Goal: Information Seeking & Learning: Learn about a topic

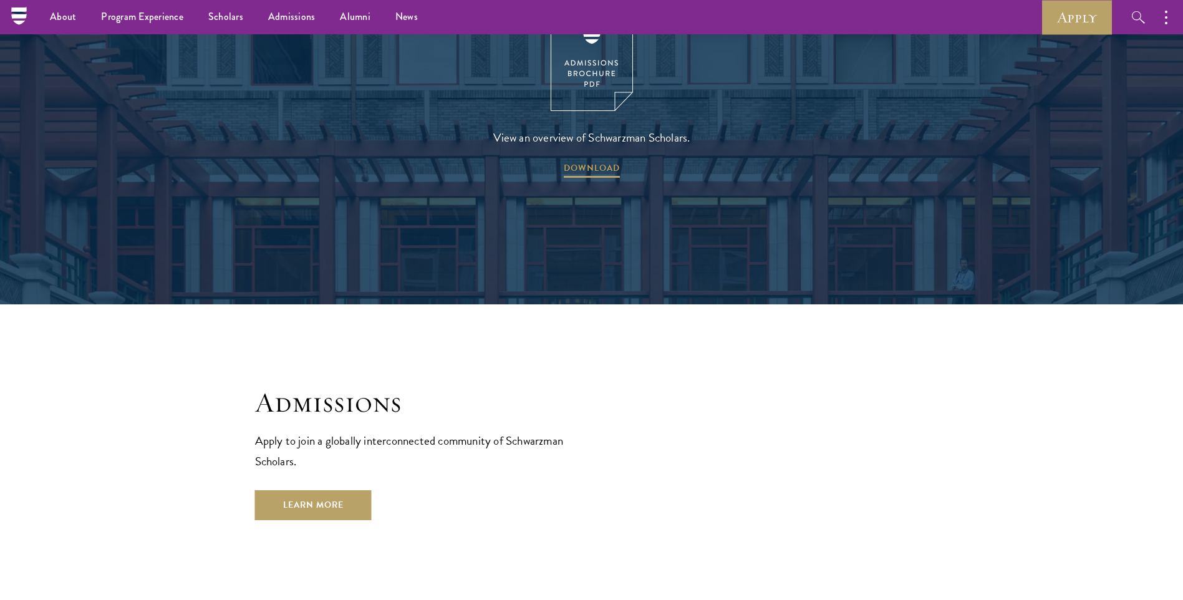
scroll to position [1843, 0]
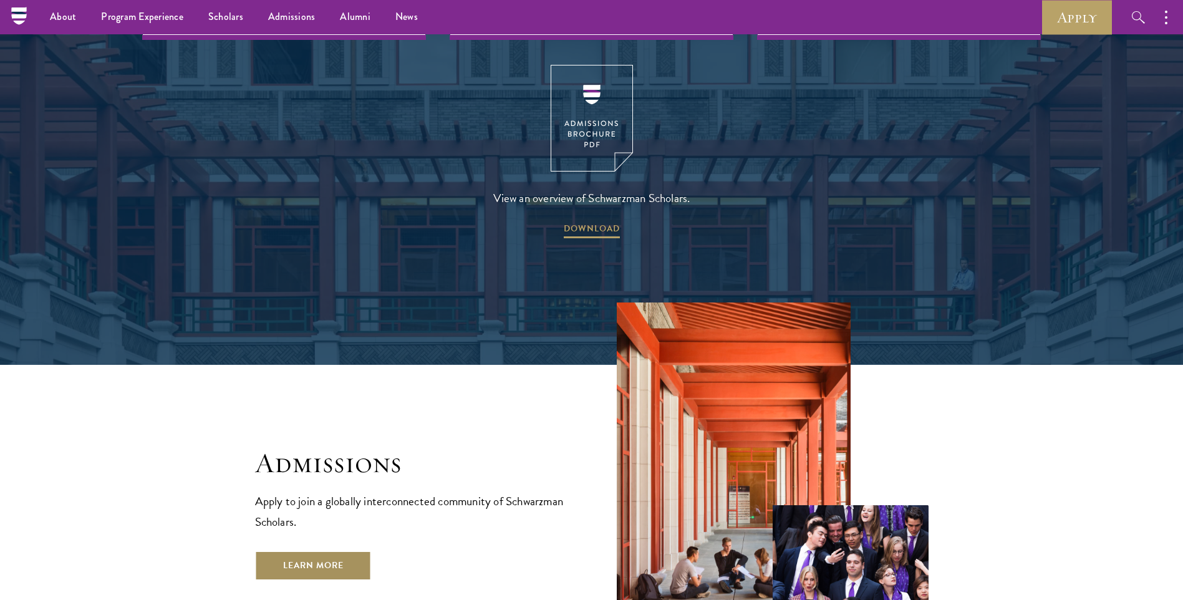
click at [351, 551] on link "Learn More" at bounding box center [313, 566] width 117 height 30
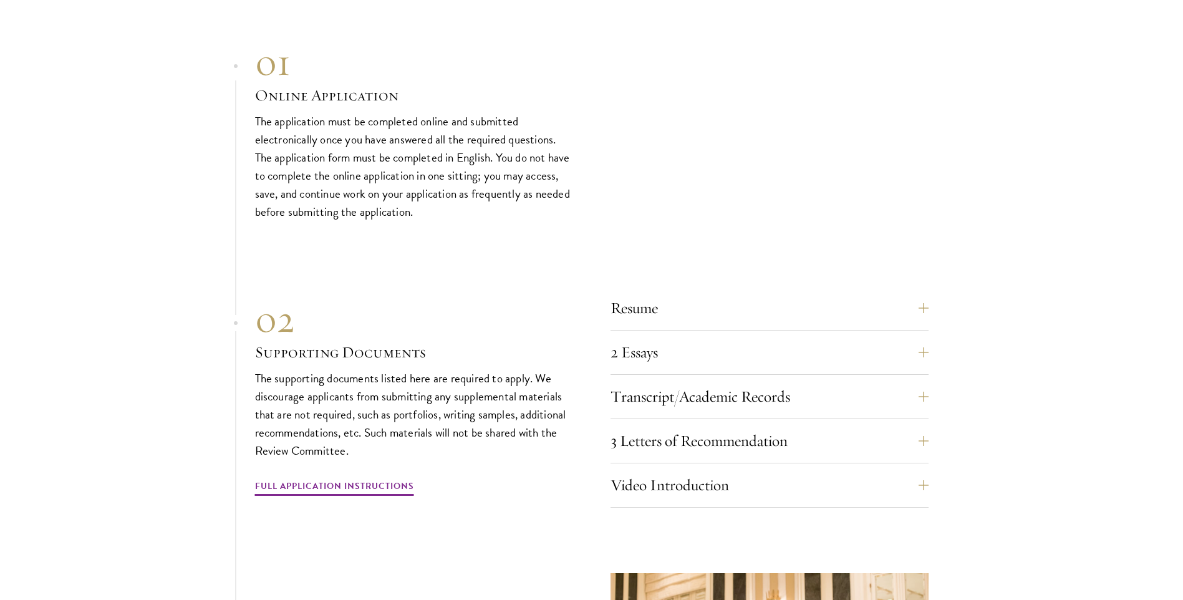
scroll to position [4116, 0]
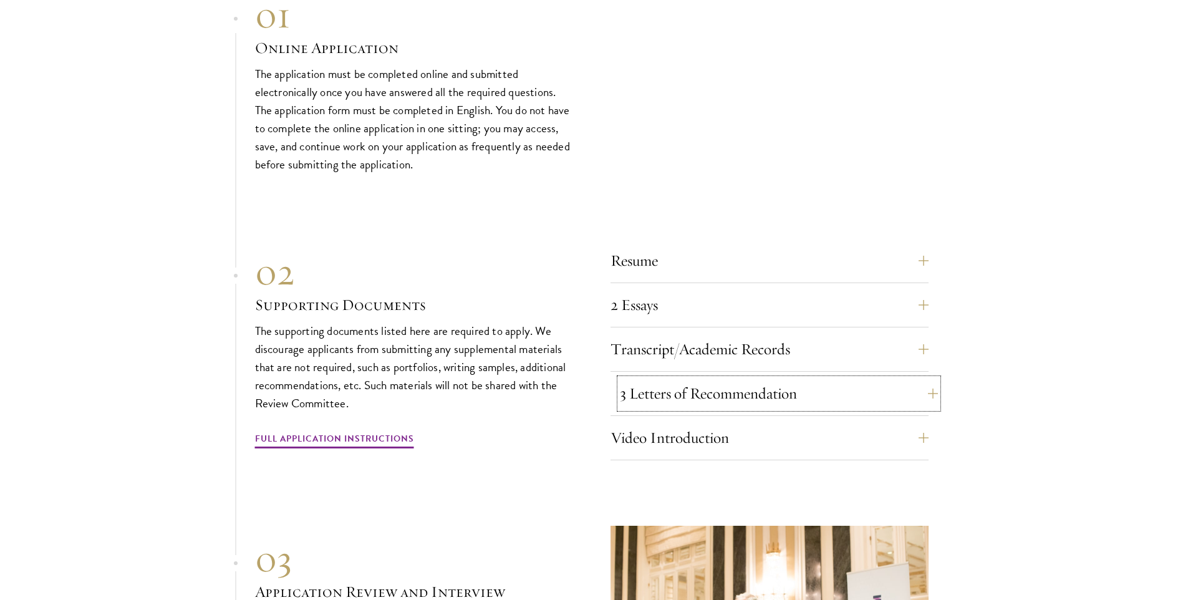
click at [627, 390] on button "3 Letters of Recommendation" at bounding box center [779, 394] width 318 height 30
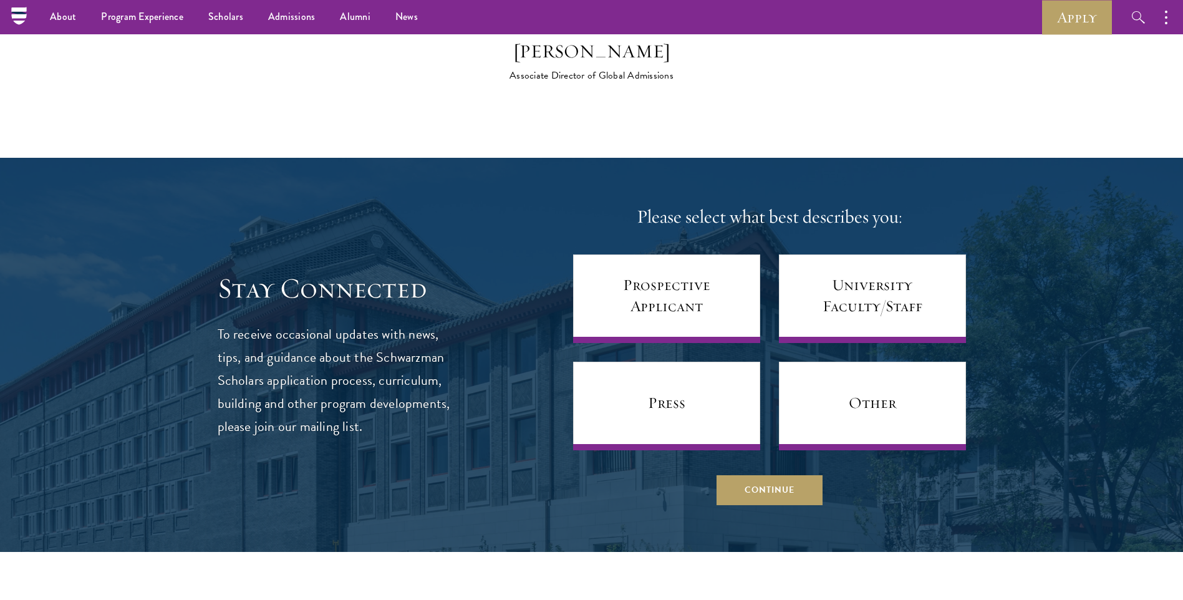
scroll to position [5239, 0]
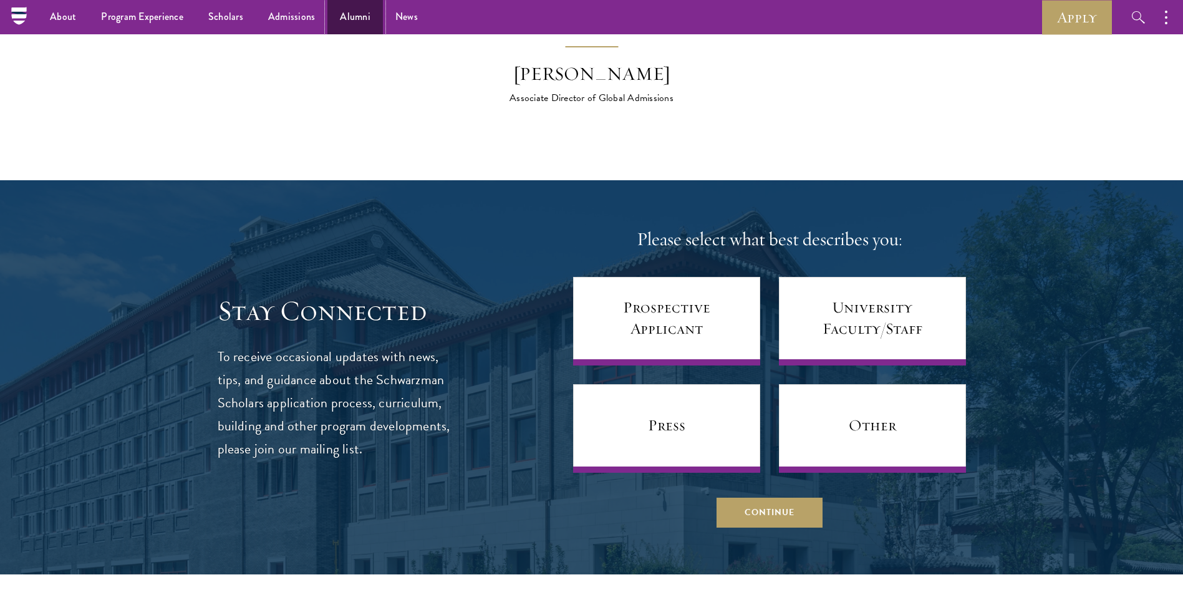
click at [330, 5] on link "Alumni" at bounding box center [355, 17] width 56 height 34
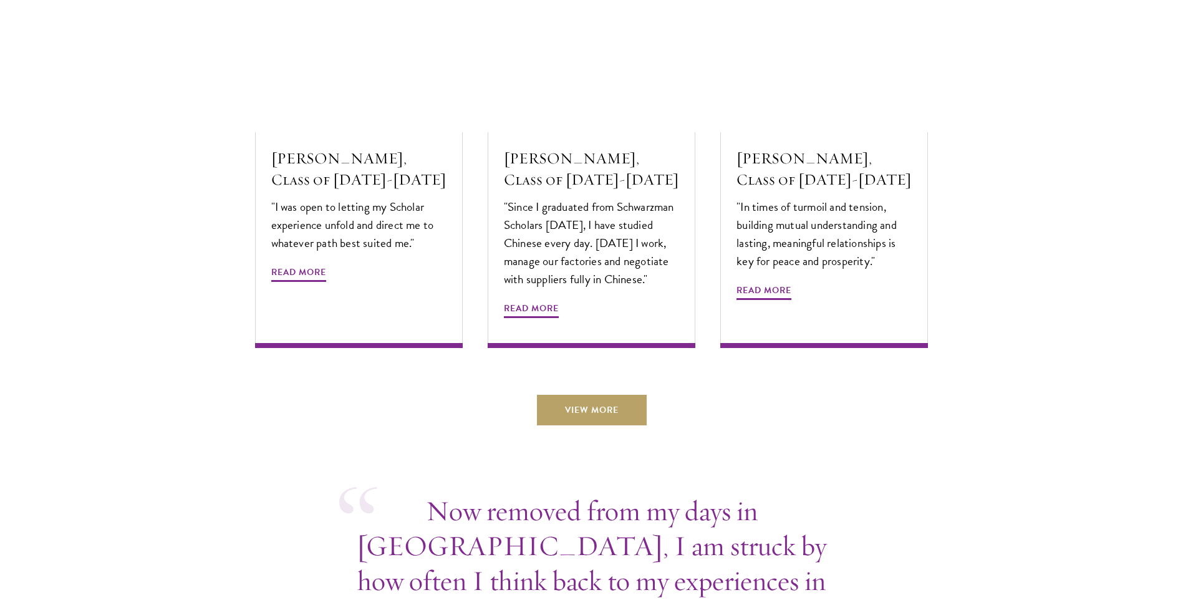
scroll to position [4241, 0]
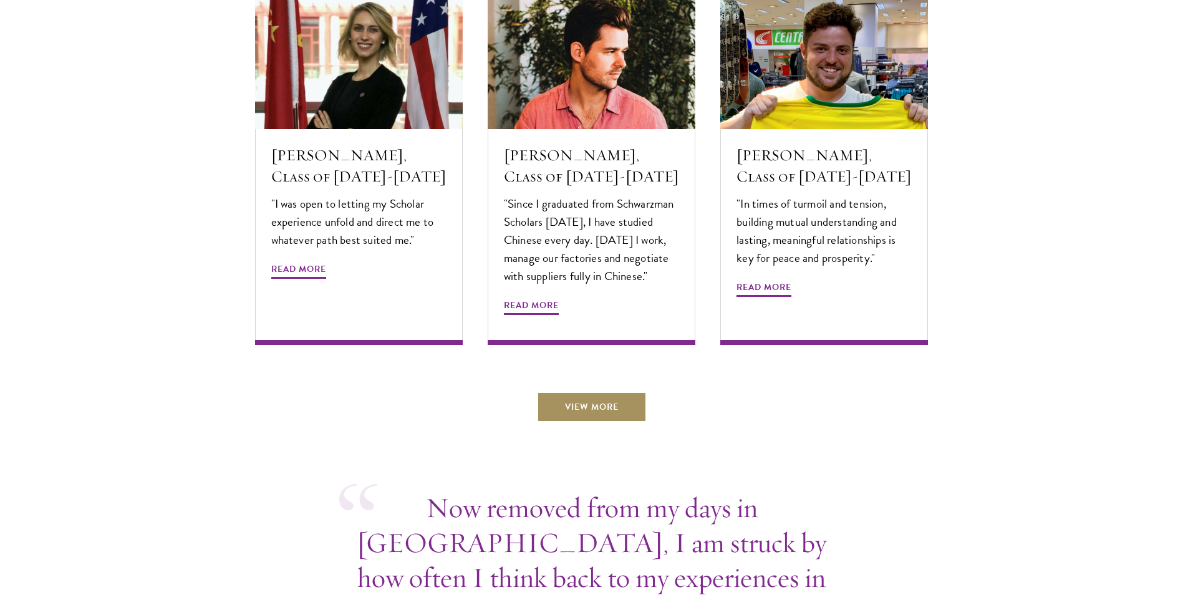
click at [599, 392] on link "View More" at bounding box center [592, 407] width 110 height 30
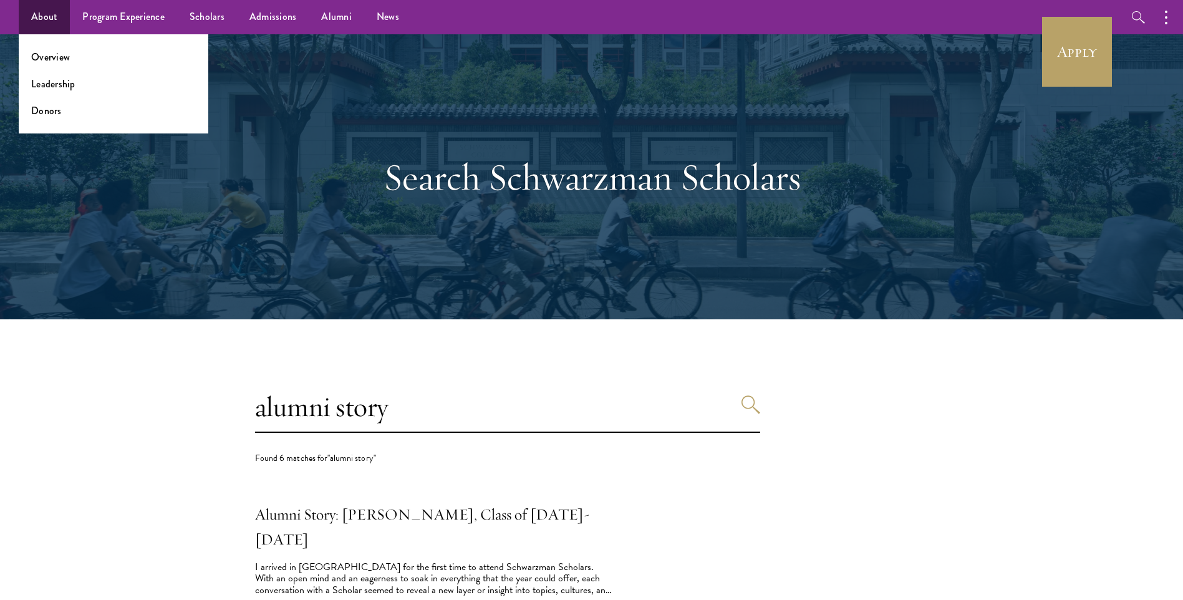
click at [70, 67] on ul "Overview Leadership Donors" at bounding box center [114, 83] width 190 height 99
click at [67, 62] on link "Overview" at bounding box center [50, 57] width 39 height 14
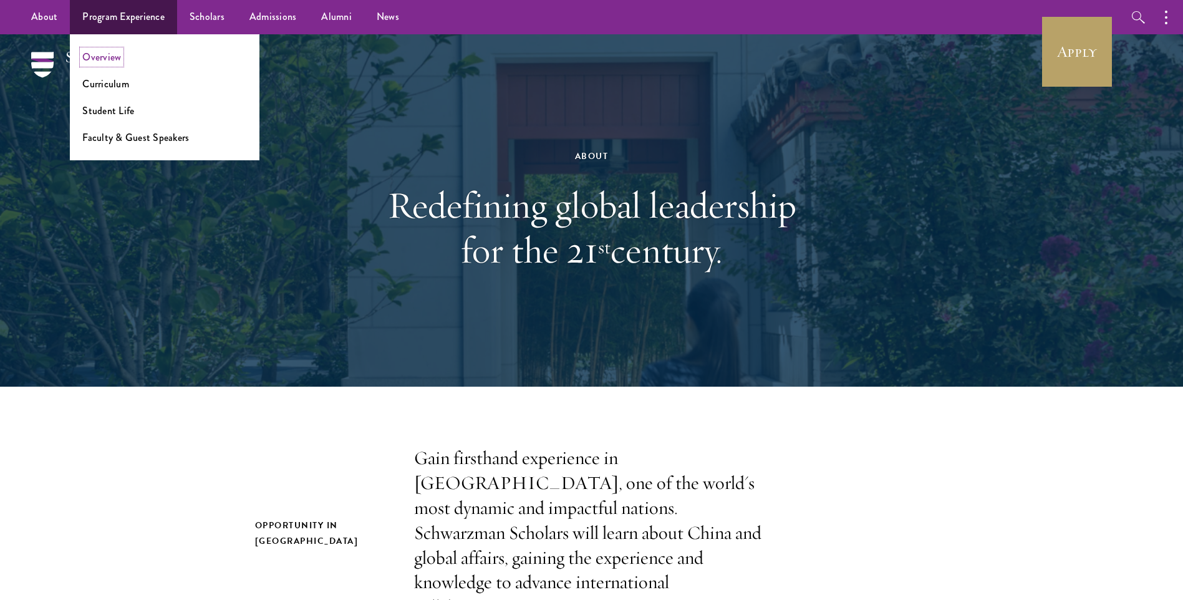
click at [102, 60] on link "Overview" at bounding box center [101, 57] width 39 height 14
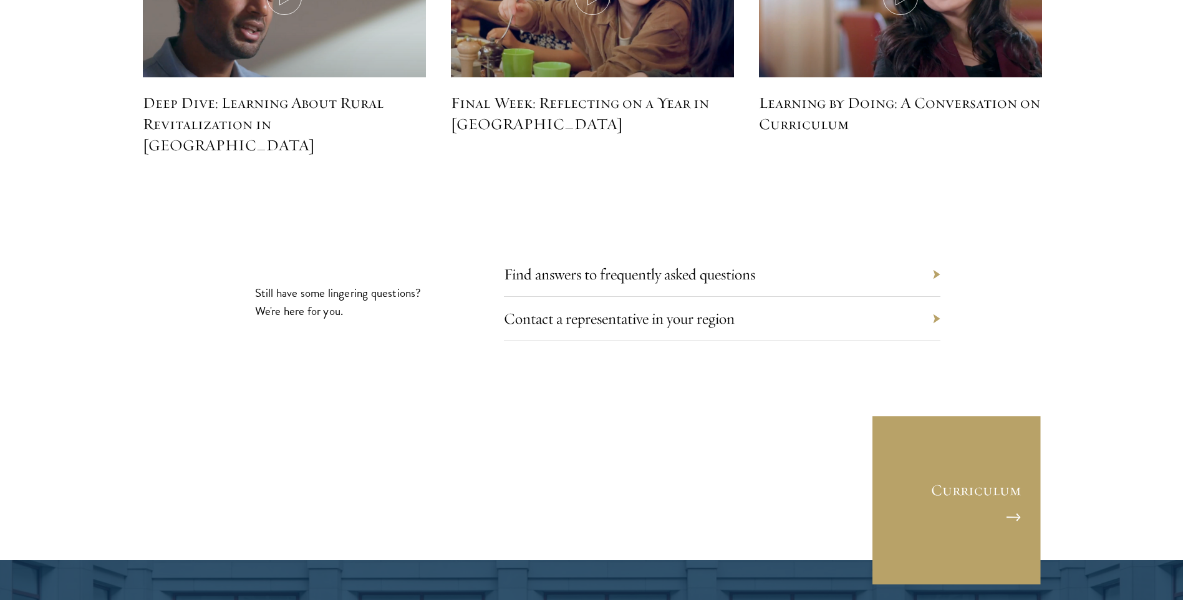
scroll to position [5800, 0]
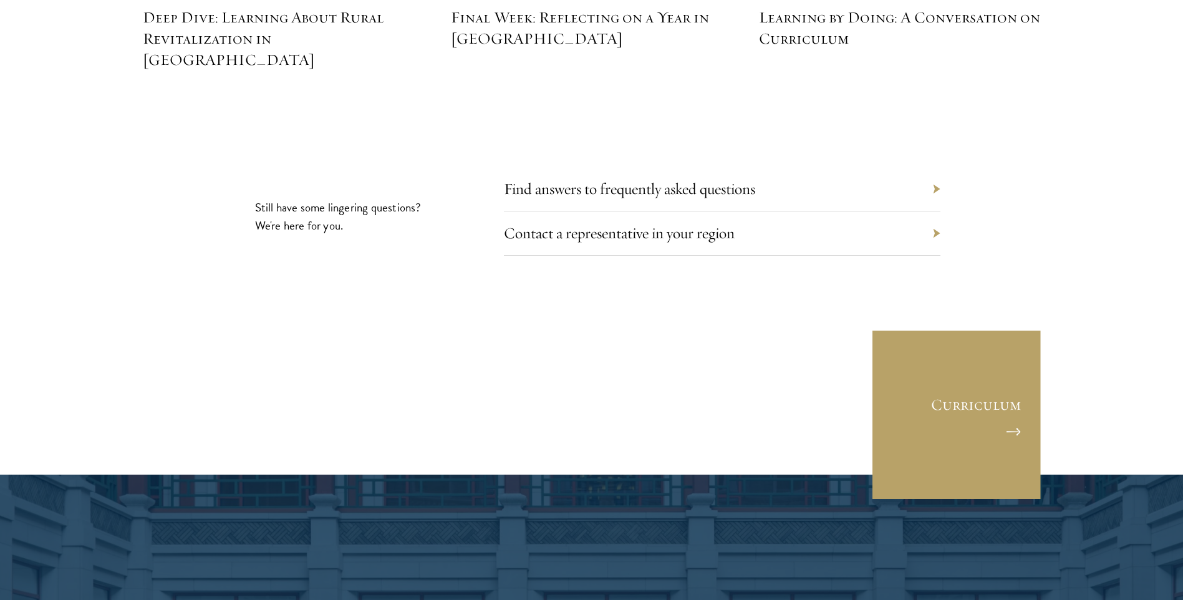
click at [930, 167] on div "Find answers to frequently asked questions" at bounding box center [722, 189] width 437 height 44
click at [935, 167] on div "Find answers to frequently asked questions" at bounding box center [722, 189] width 437 height 44
click at [936, 167] on div "Find answers to frequently asked questions" at bounding box center [722, 189] width 437 height 44
click at [696, 179] on link "Find answers to frequently asked questions" at bounding box center [638, 188] width 251 height 19
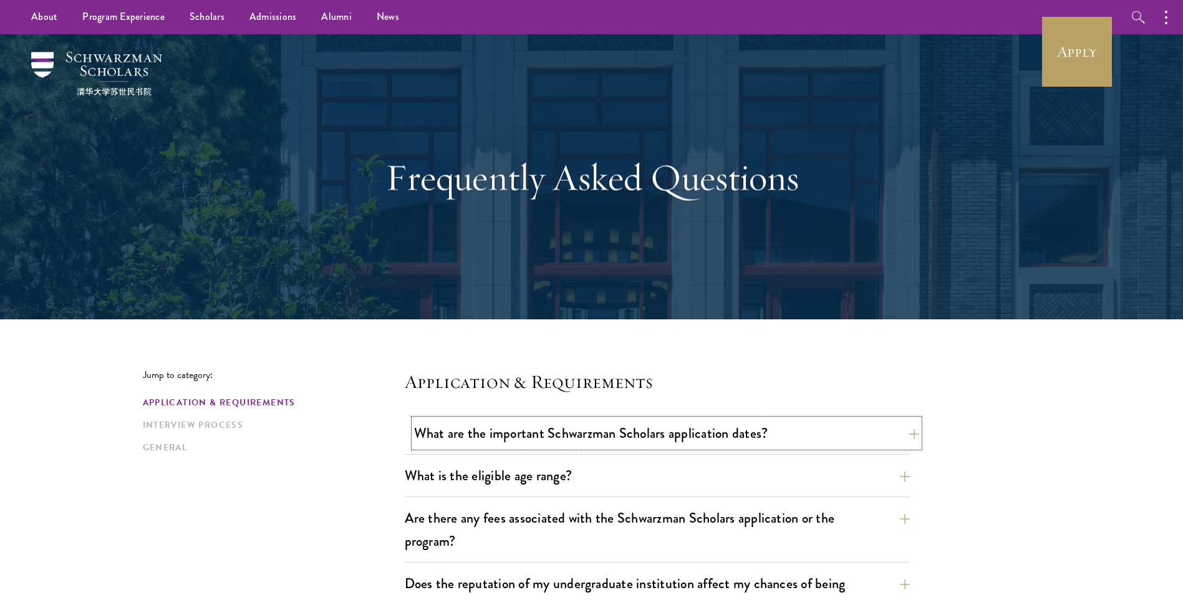
click at [758, 435] on button "What are the important Schwarzman Scholars application dates?" at bounding box center [666, 433] width 505 height 28
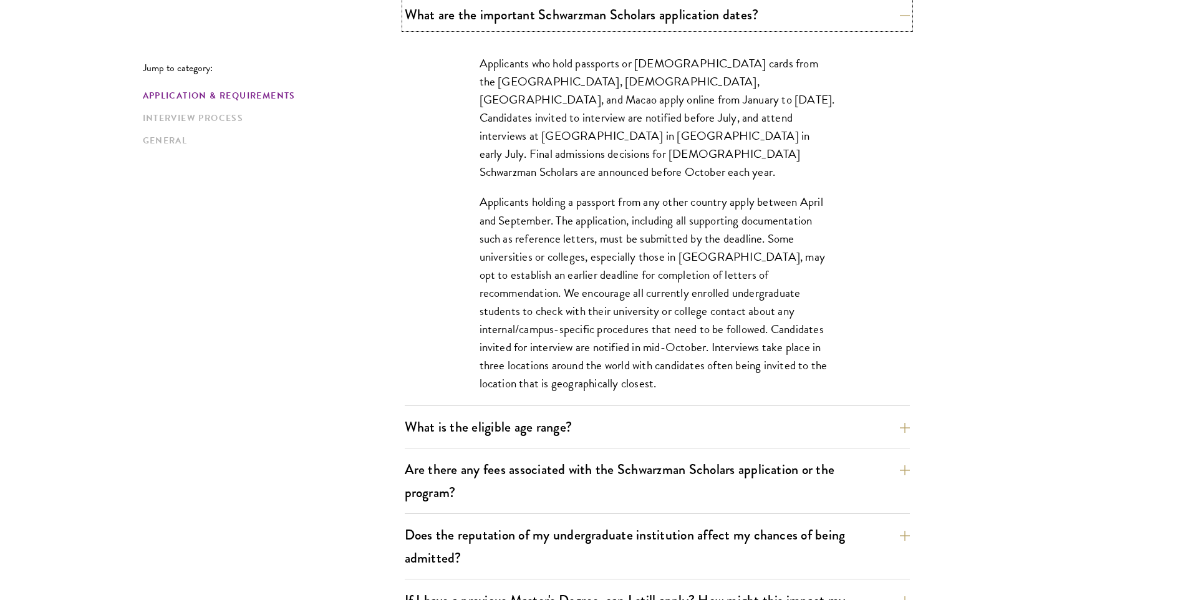
scroll to position [437, 0]
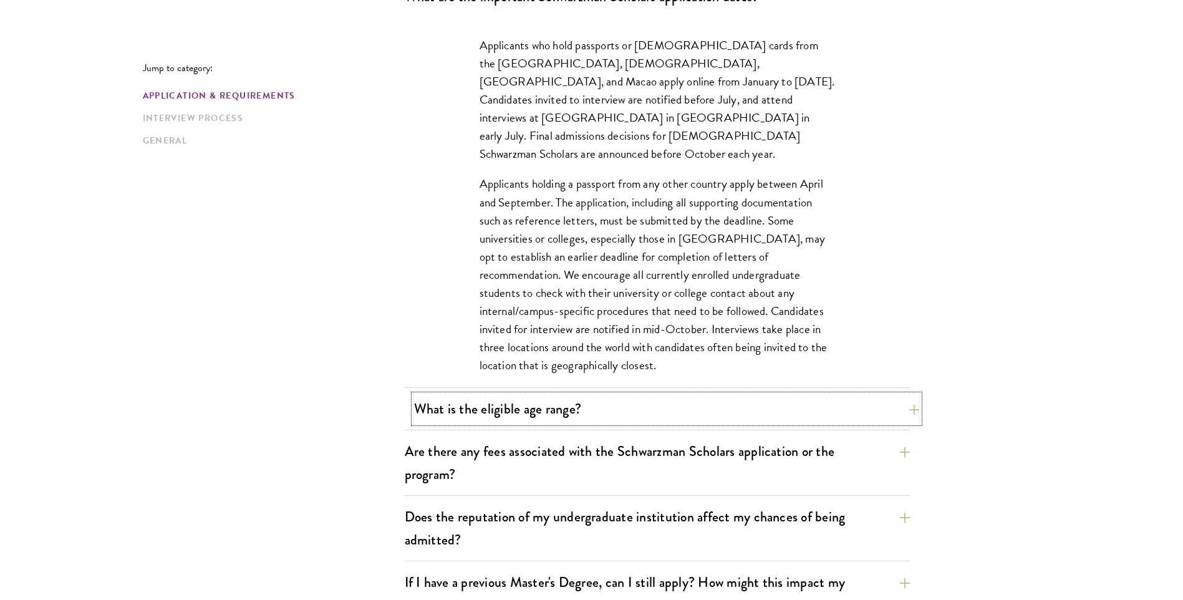
click at [678, 405] on button "What is the eligible age range?" at bounding box center [666, 409] width 505 height 28
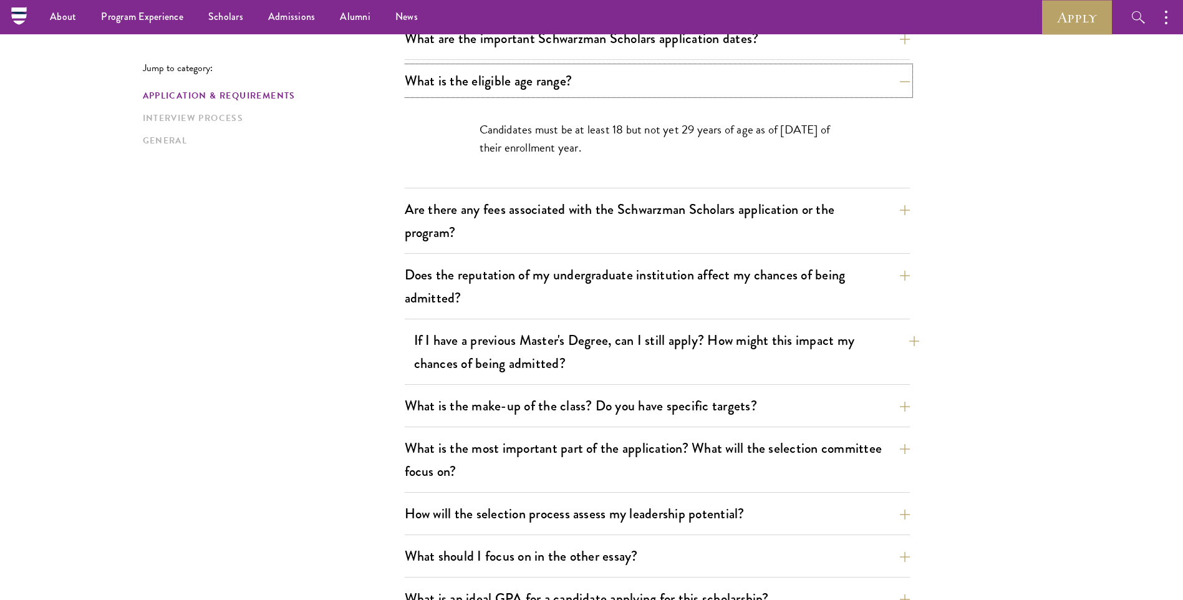
scroll to position [374, 0]
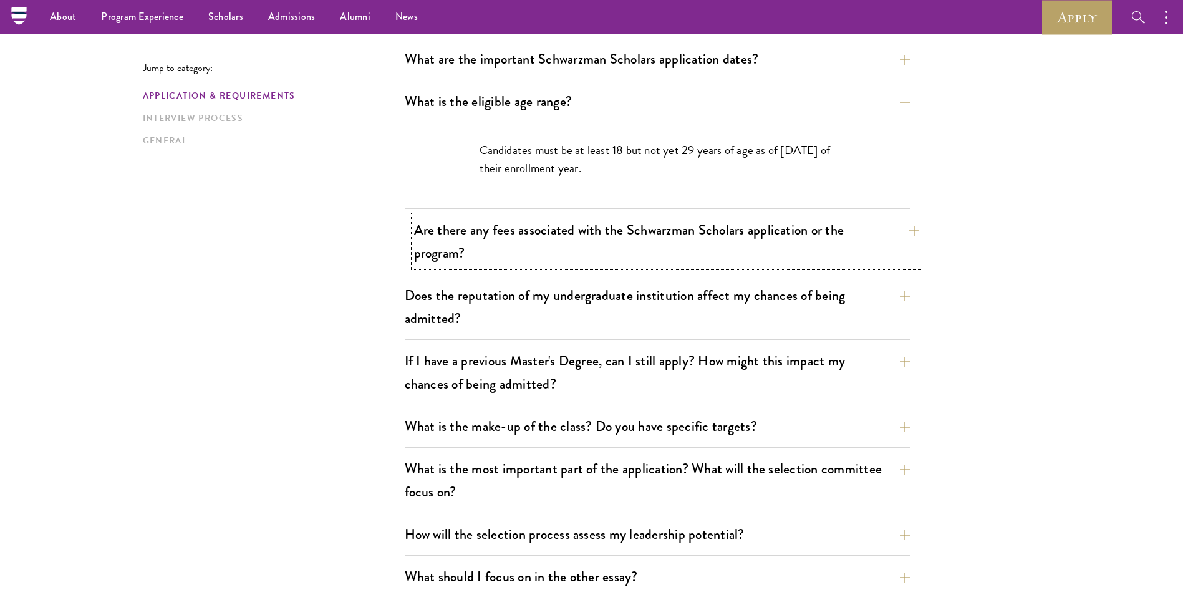
click at [677, 250] on button "Are there any fees associated with the Schwarzman Scholars application or the p…" at bounding box center [666, 241] width 505 height 51
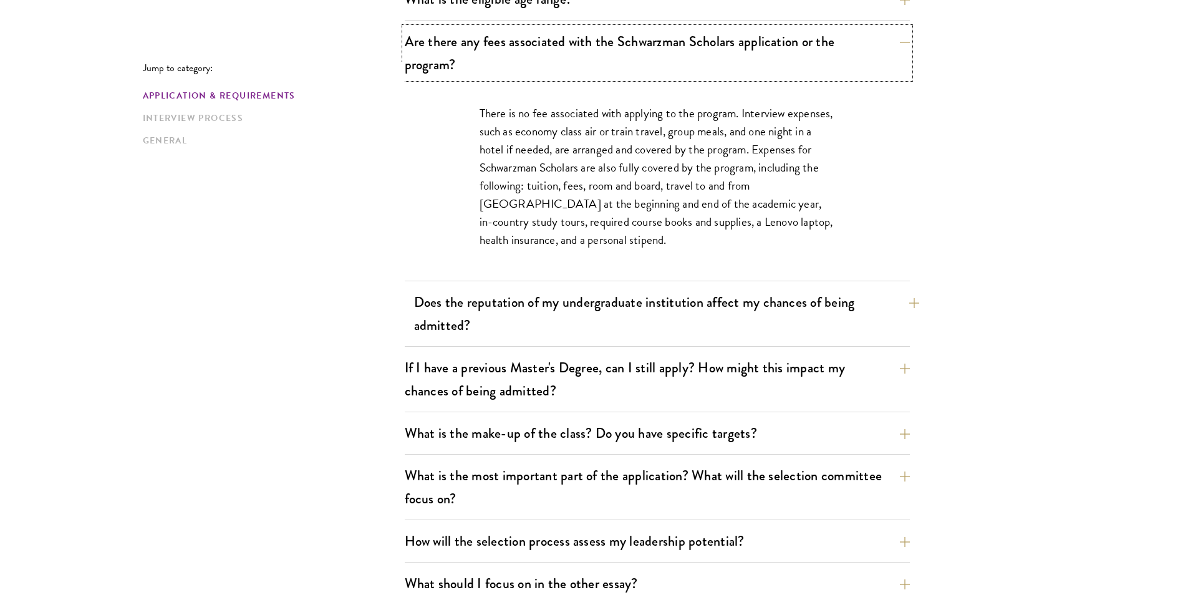
scroll to position [499, 0]
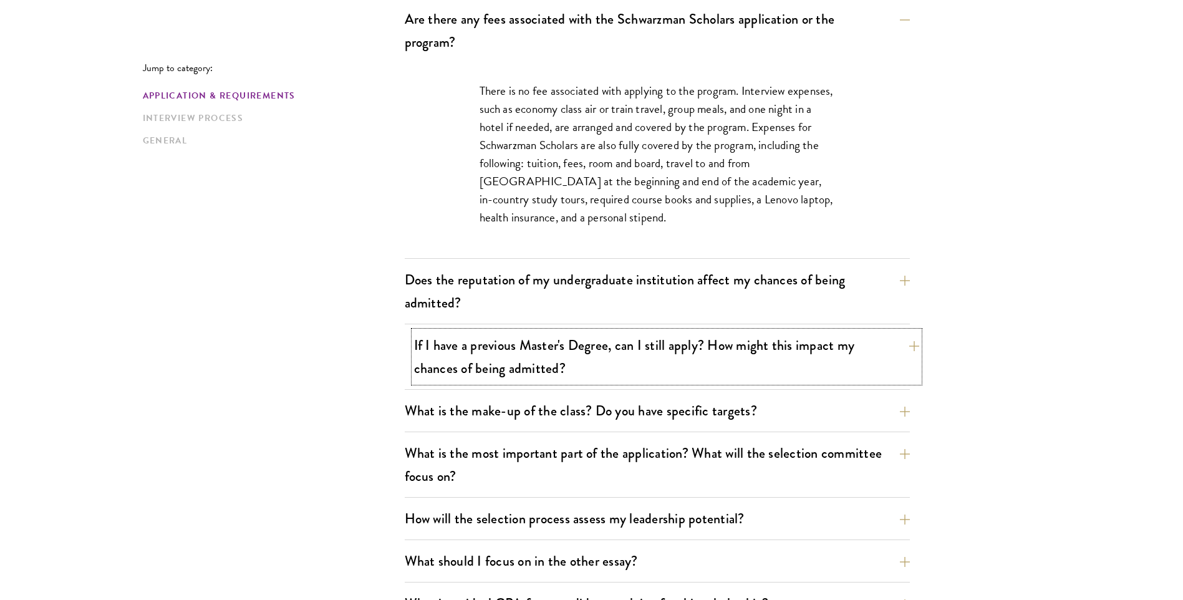
click at [757, 359] on button "If I have a previous Master's Degree, can I still apply? How might this impact …" at bounding box center [666, 356] width 505 height 51
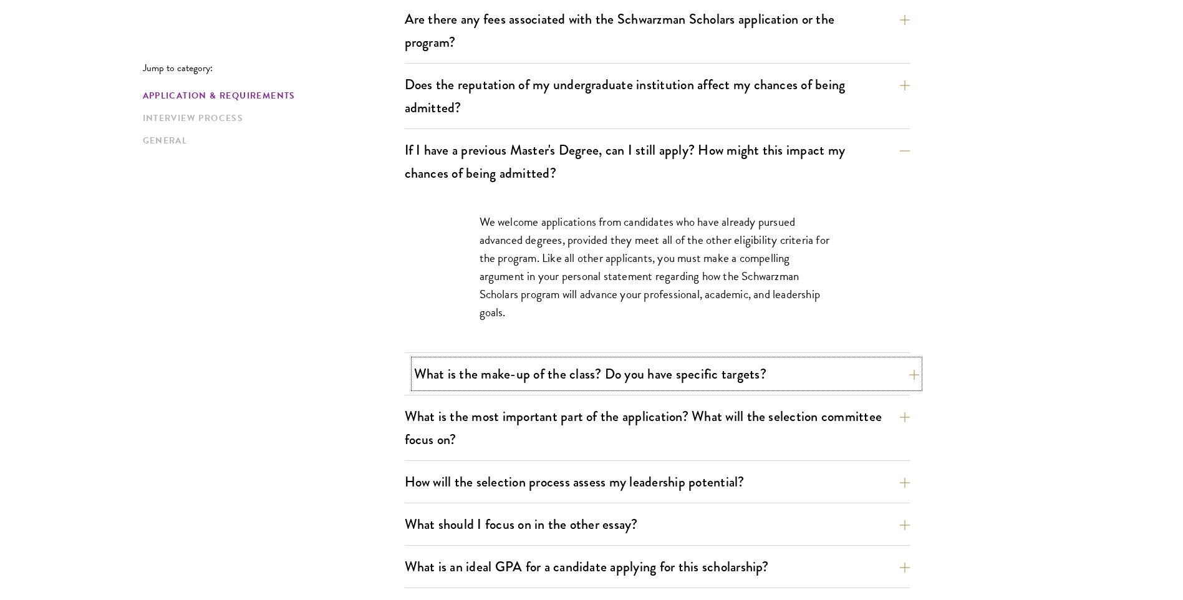
click at [726, 375] on button "What is the make-up of the class? Do you have specific targets?" at bounding box center [666, 374] width 505 height 28
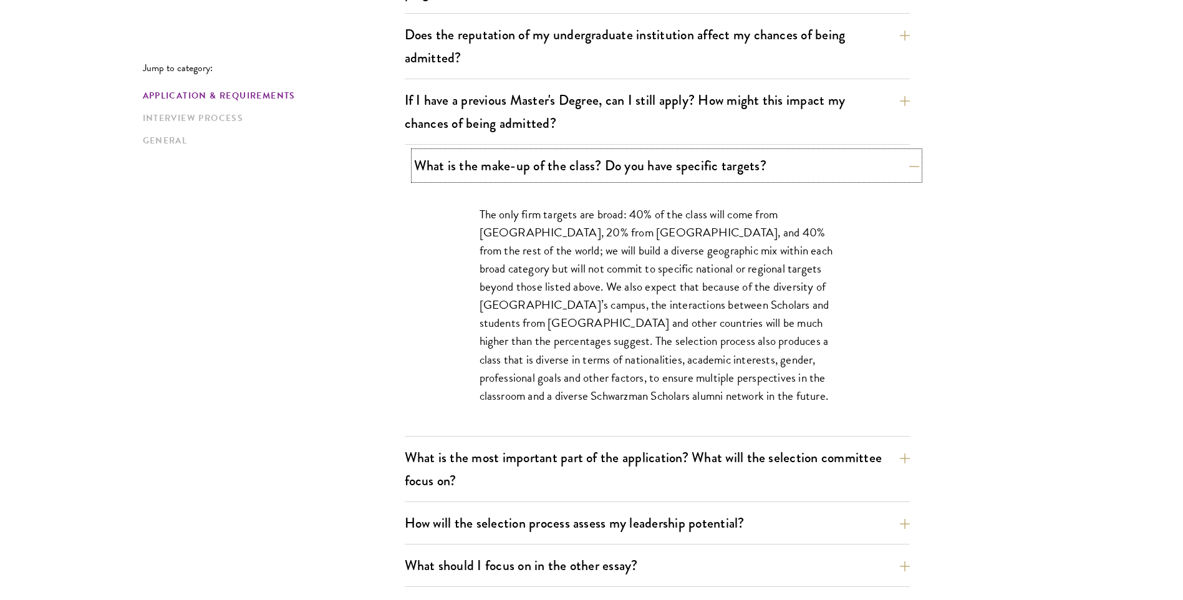
scroll to position [624, 0]
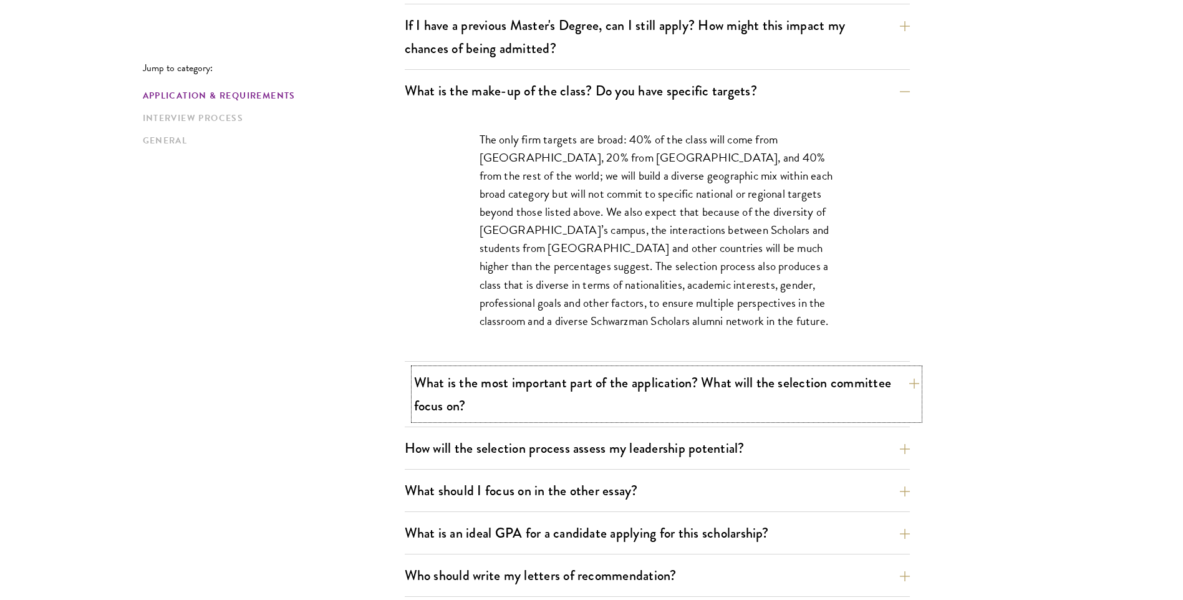
click at [725, 382] on button "What is the most important part of the application? What will the selection com…" at bounding box center [666, 394] width 505 height 51
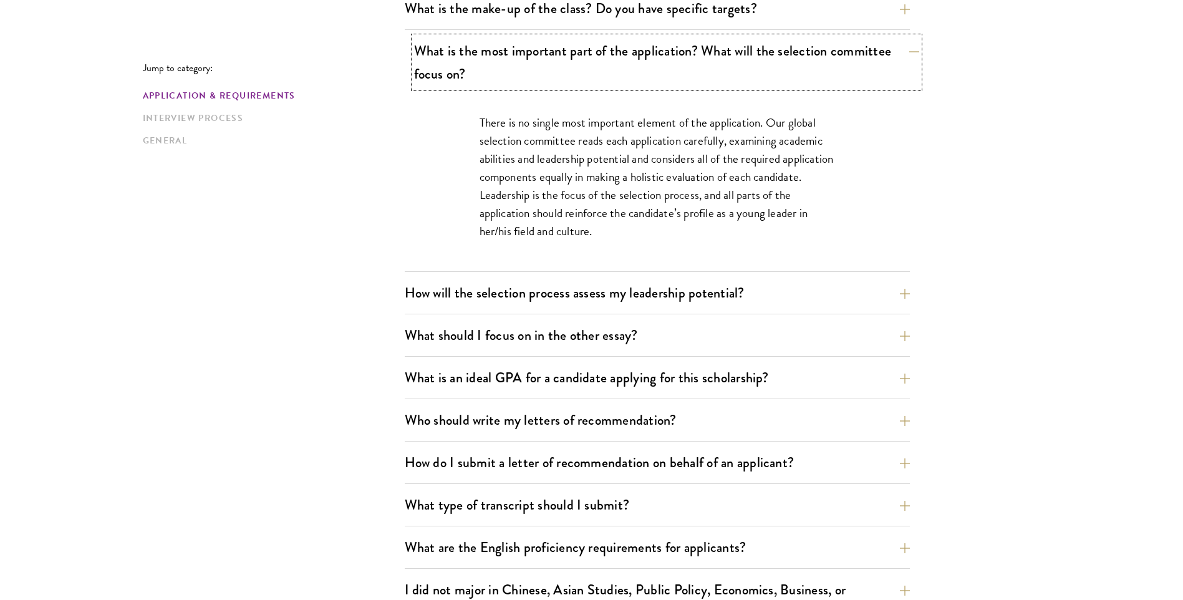
scroll to position [748, 0]
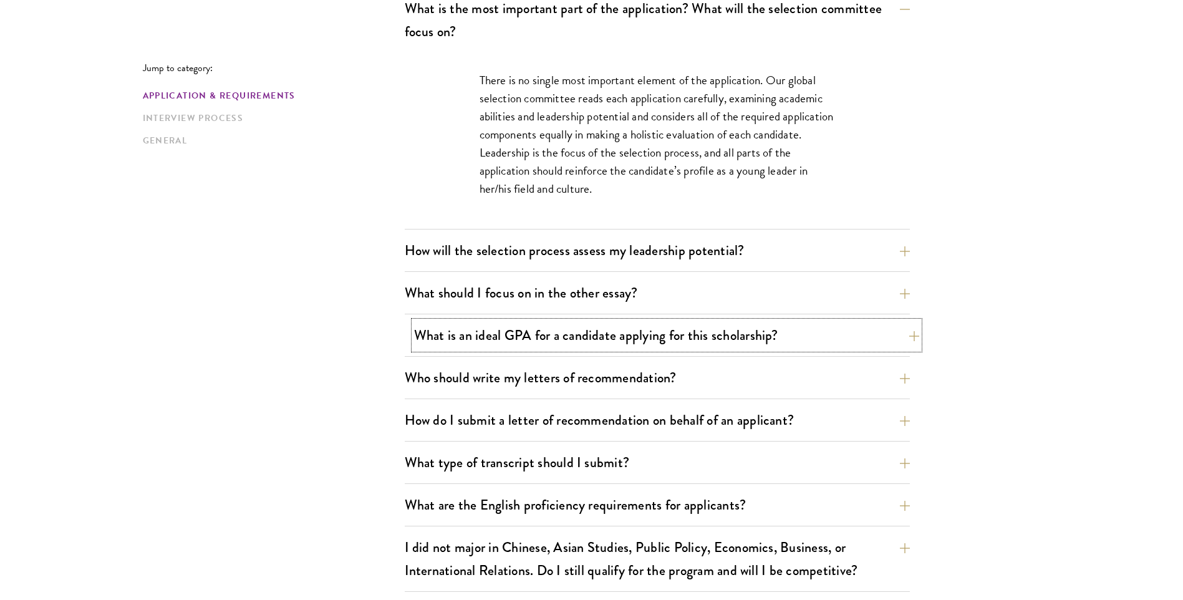
click at [712, 337] on button "What is an ideal GPA for a candidate applying for this scholarship?" at bounding box center [666, 335] width 505 height 28
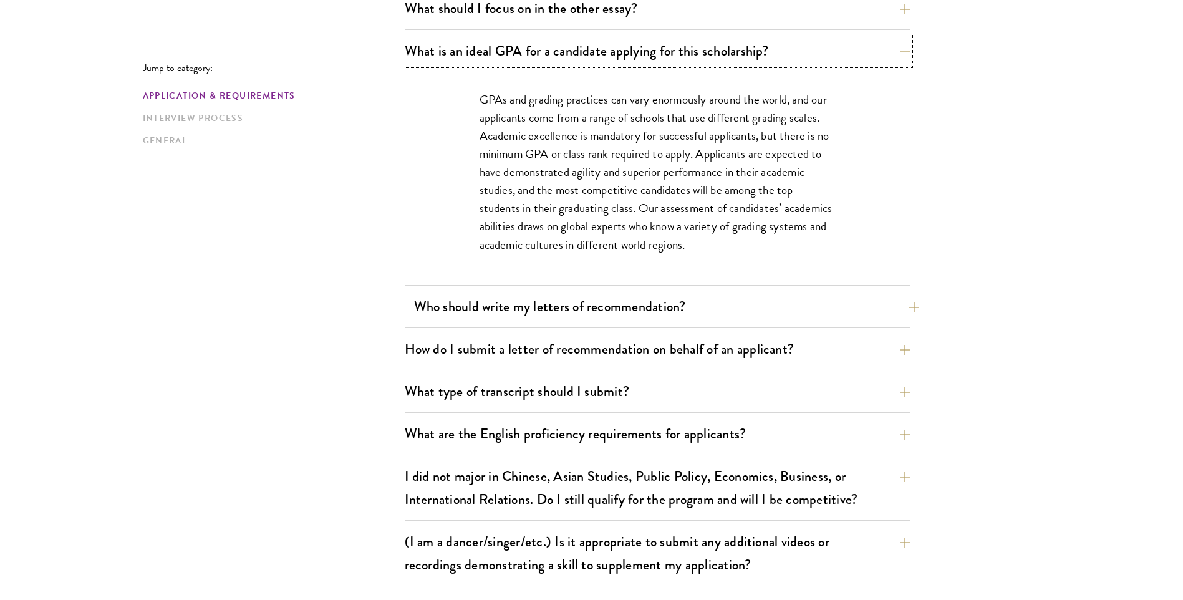
scroll to position [873, 0]
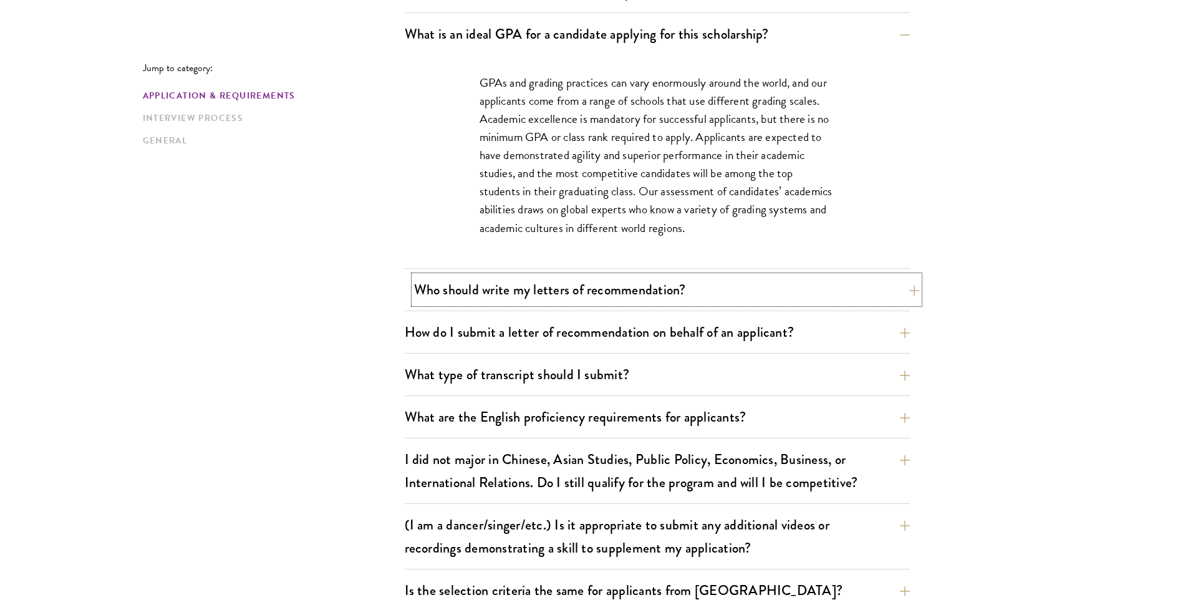
click at [665, 298] on button "Who should write my letters of recommendation?" at bounding box center [666, 290] width 505 height 28
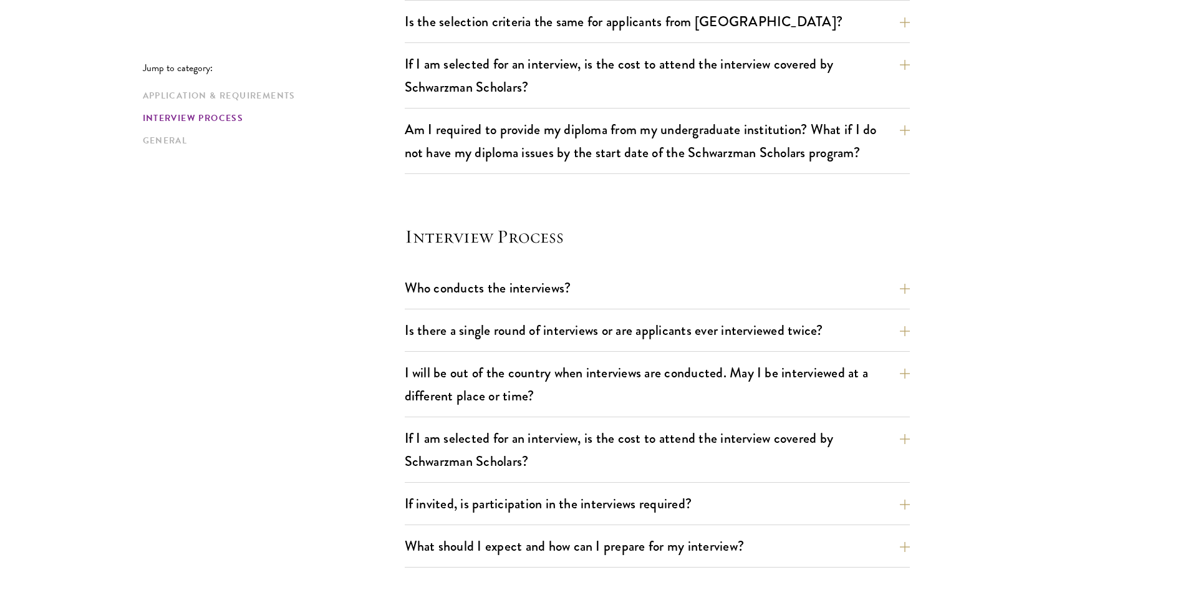
scroll to position [1809, 0]
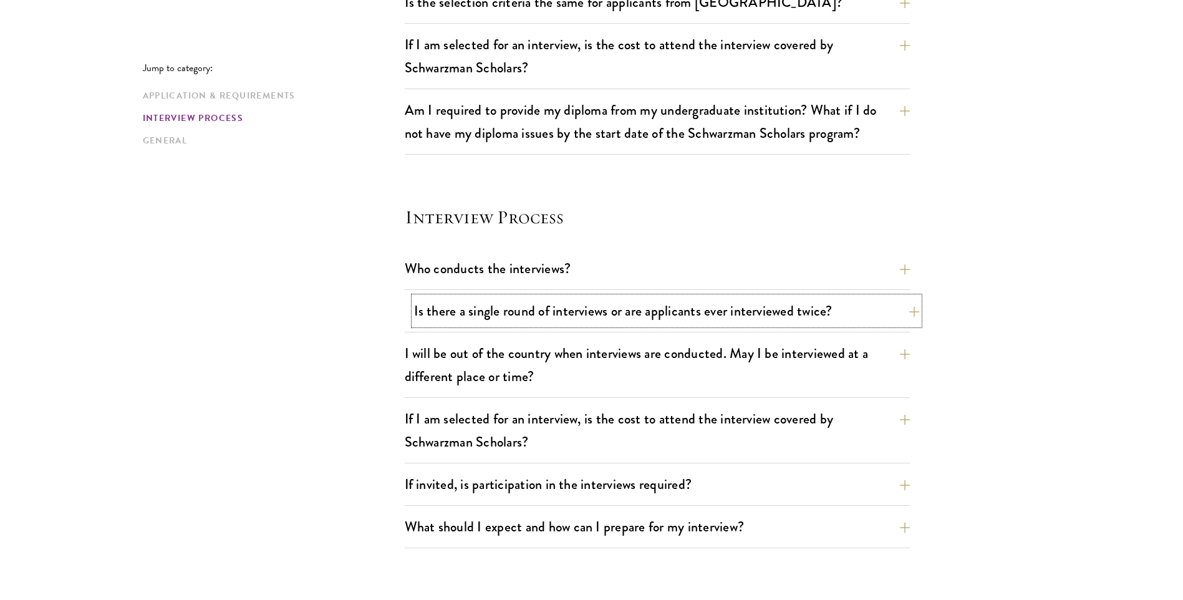
click at [614, 309] on button "Is there a single round of interviews or are applicants ever interviewed twice?" at bounding box center [666, 311] width 505 height 28
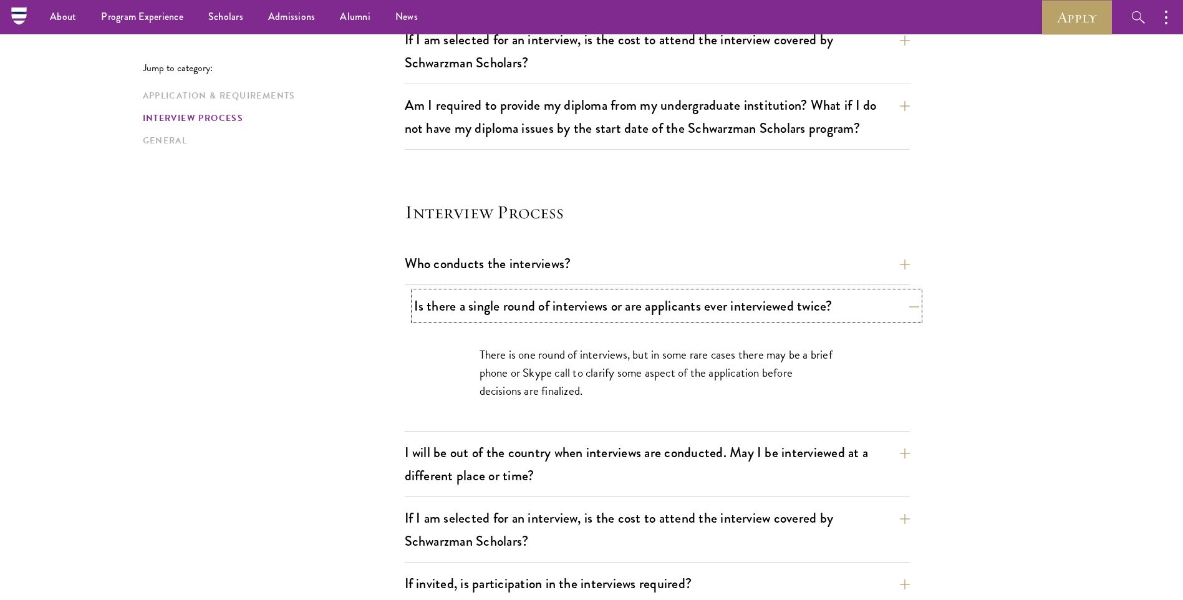
scroll to position [1248, 0]
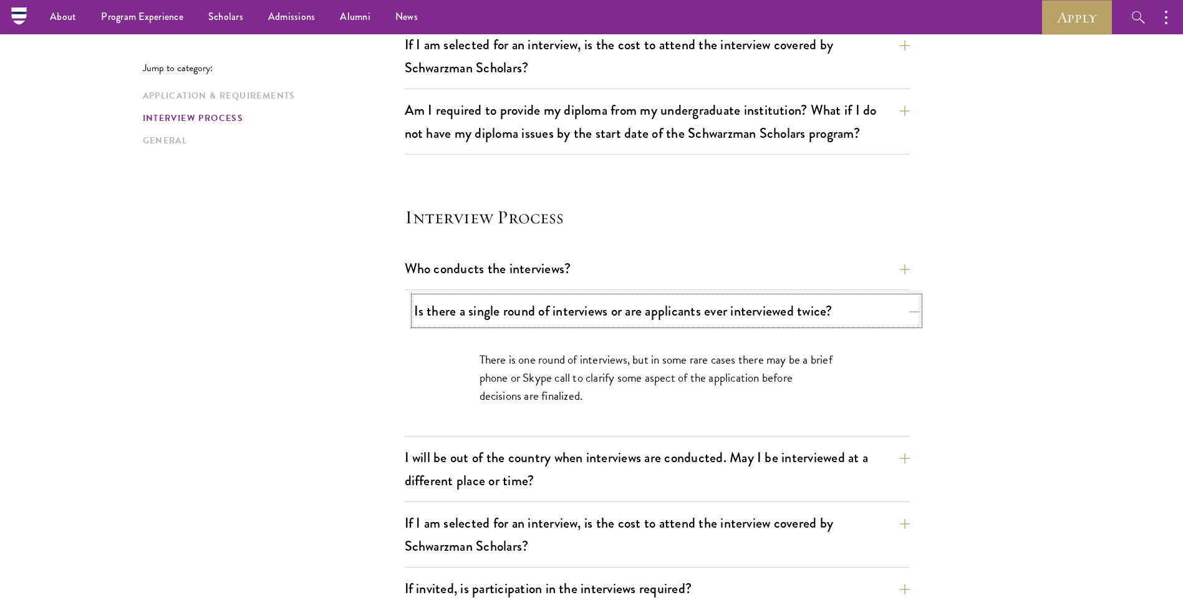
click at [613, 309] on button "Is there a single round of interviews or are applicants ever interviewed twice?" at bounding box center [666, 311] width 505 height 28
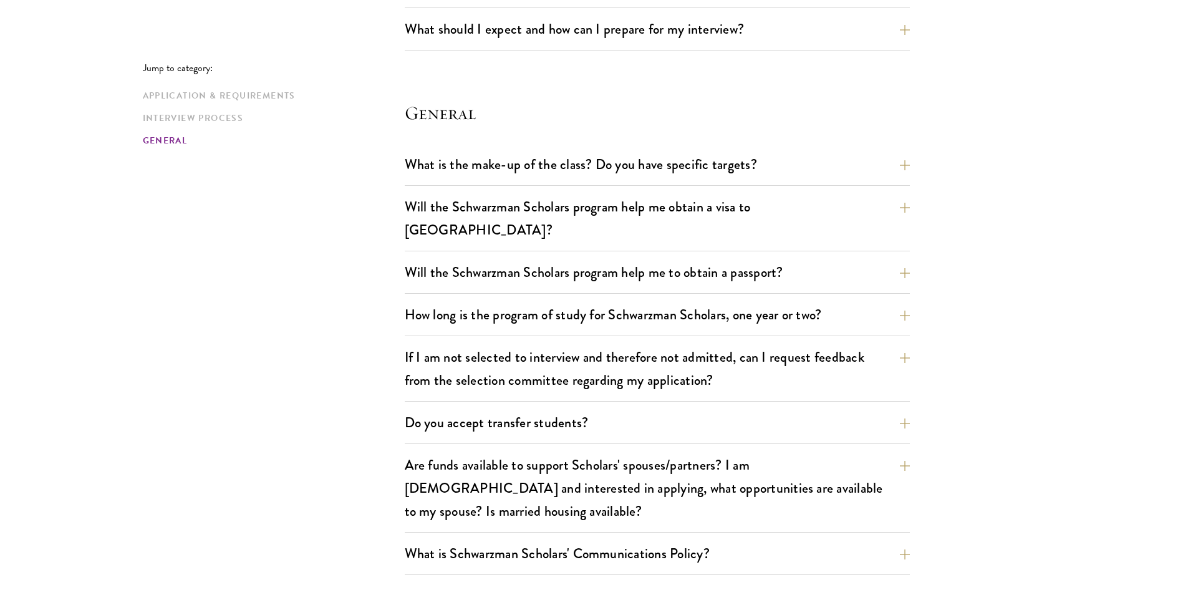
scroll to position [1747, 0]
click at [705, 206] on button "Will the Schwarzman Scholars program help me obtain a visa to China?" at bounding box center [666, 216] width 505 height 51
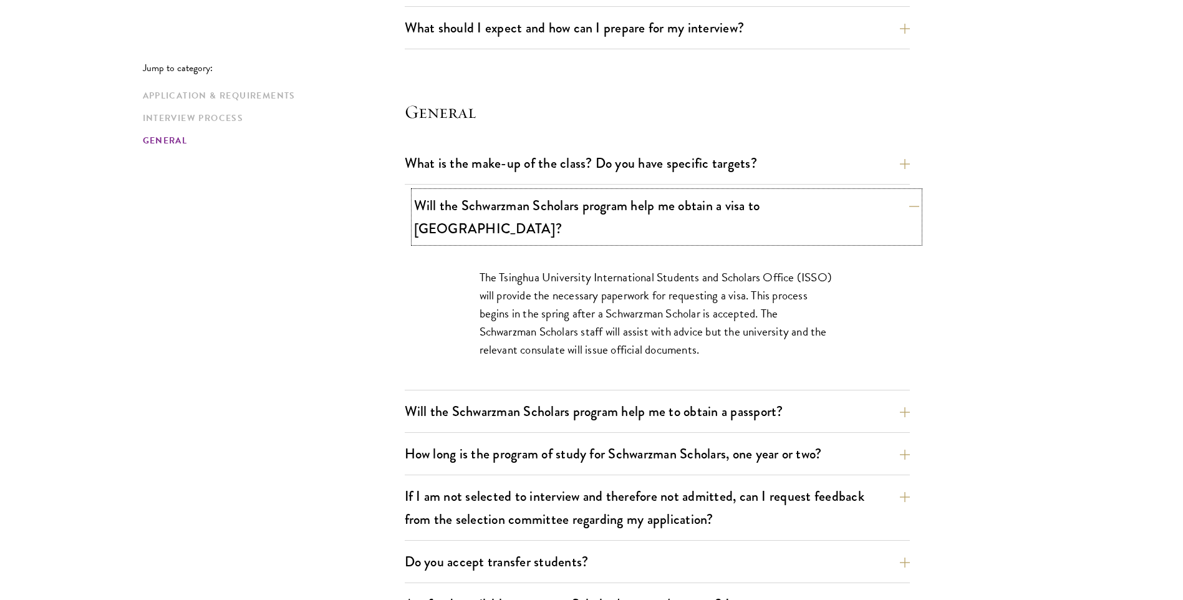
click at [706, 206] on button "Will the Schwarzman Scholars program help me obtain a visa to China?" at bounding box center [666, 216] width 505 height 51
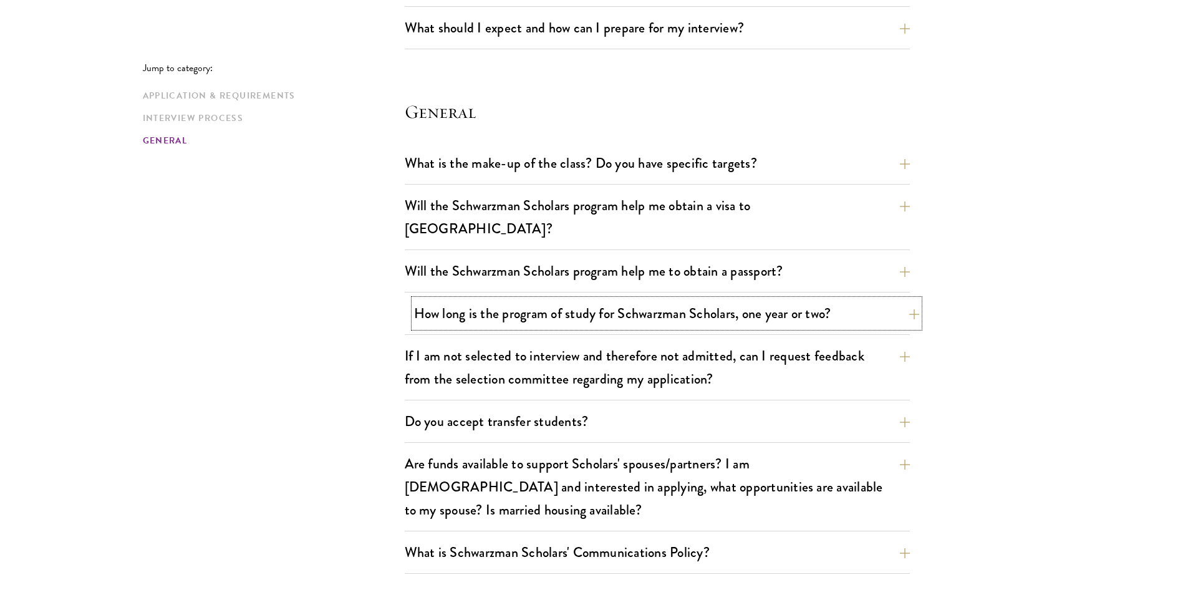
click at [761, 299] on button "How long is the program of study for Schwarzman Scholars, one year or two?" at bounding box center [666, 313] width 505 height 28
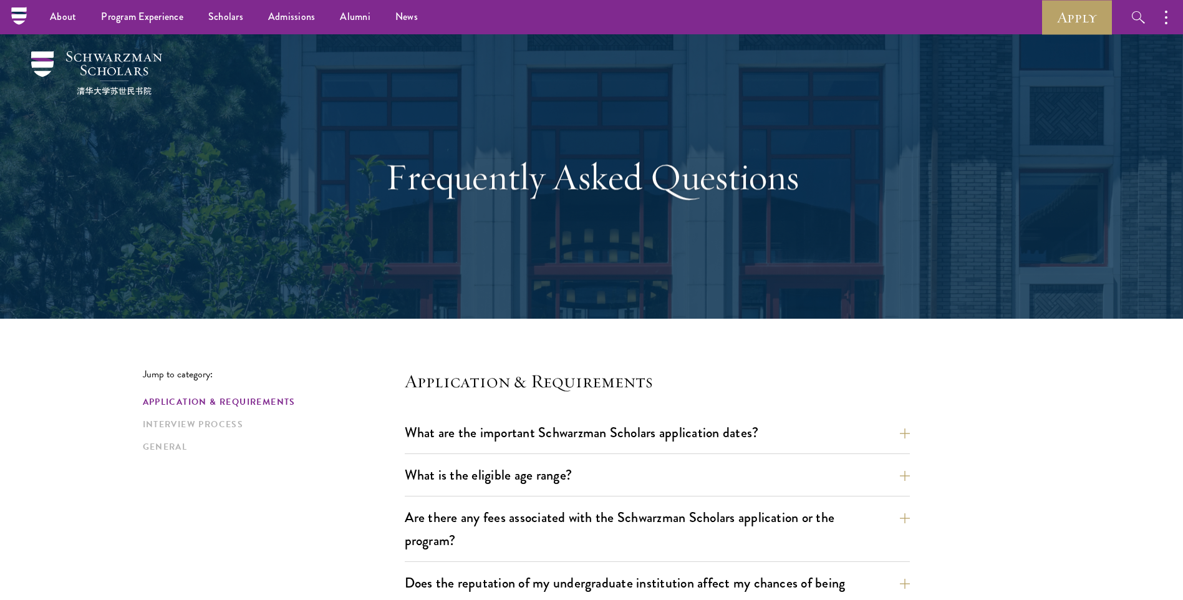
scroll to position [0, 0]
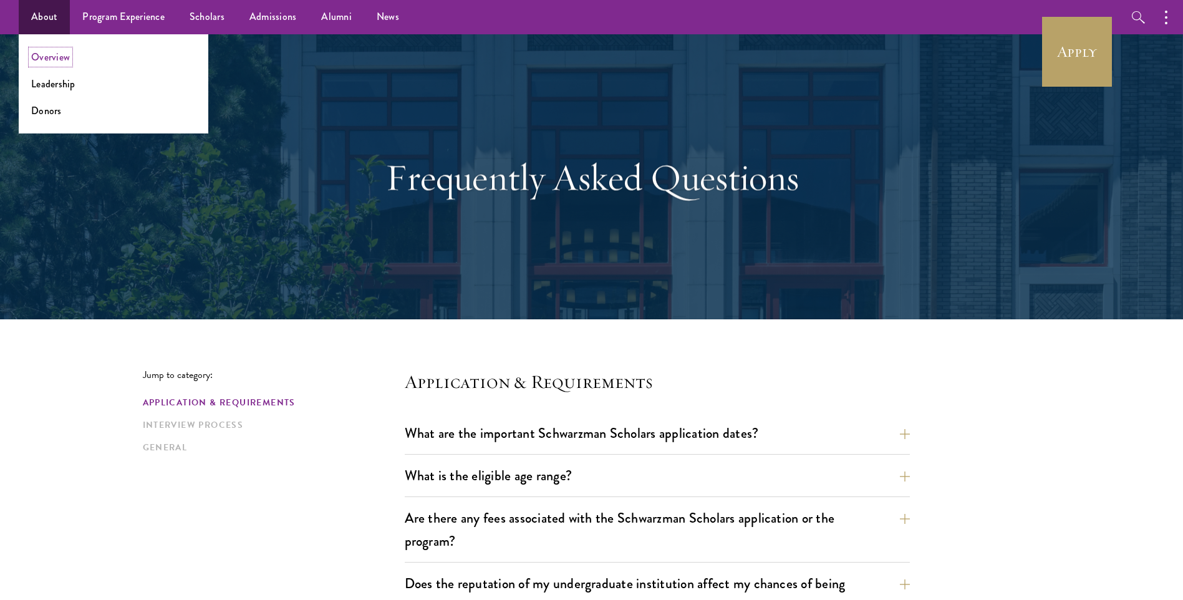
click at [51, 53] on link "Overview" at bounding box center [50, 57] width 39 height 14
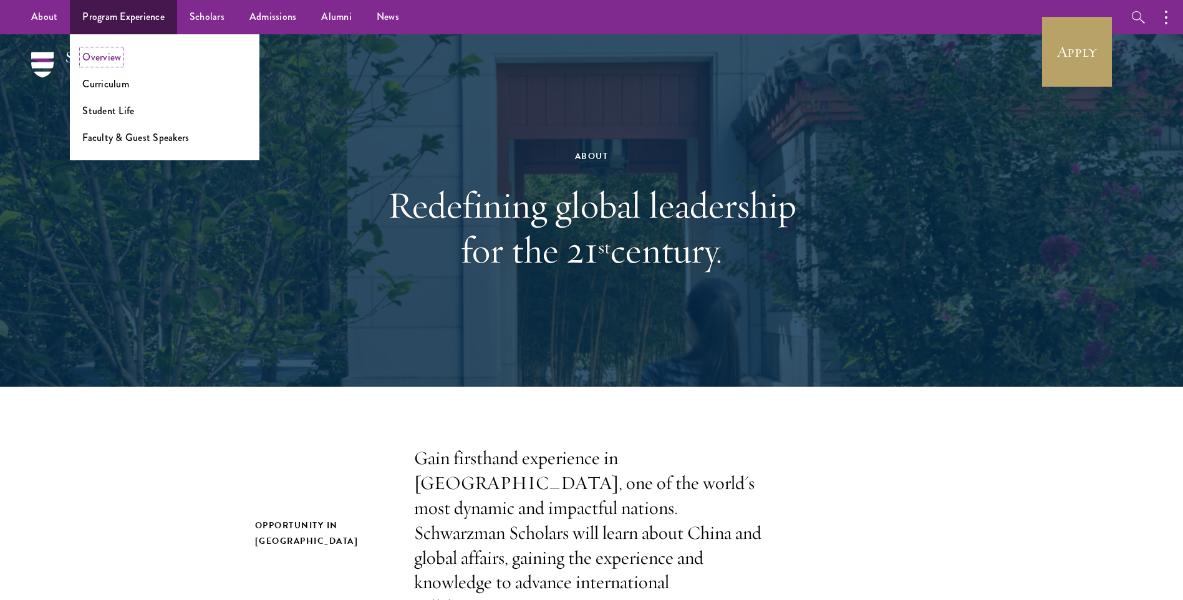
click at [94, 55] on link "Overview" at bounding box center [101, 57] width 39 height 14
